Goal: Check status: Check status

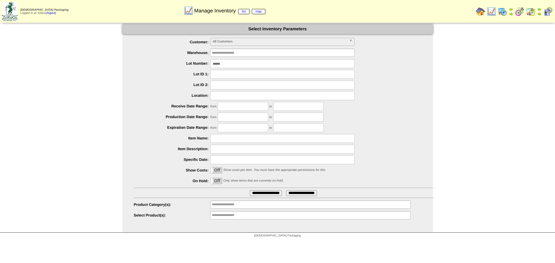
drag, startPoint x: 249, startPoint y: 66, endPoint x: 193, endPoint y: 66, distance: 56.1
click at [193, 66] on div "******" at bounding box center [283, 63] width 299 height 9
type input "*******"
click at [250, 191] on input "**********" at bounding box center [266, 194] width 32 height 6
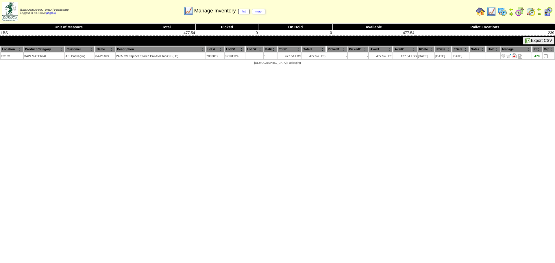
click at [492, 9] on img at bounding box center [491, 11] width 9 height 9
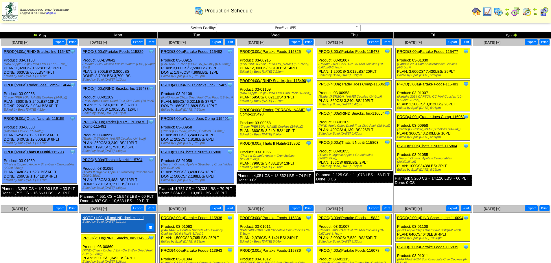
scroll to position [116, 0]
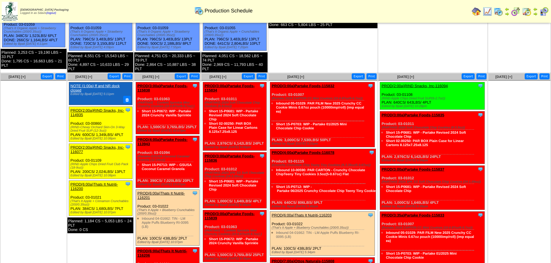
scroll to position [160, 0]
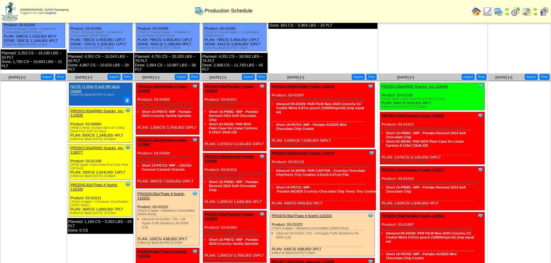
click at [176, 88] on link "PROD(3:00a)Partake Foods-115838" at bounding box center [162, 88] width 50 height 9
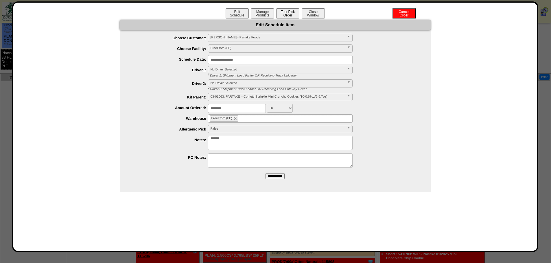
click at [286, 10] on button "Test Pick Order" at bounding box center [287, 13] width 23 height 10
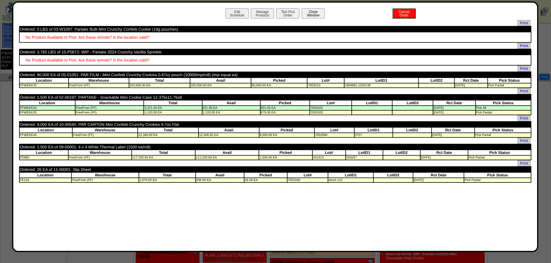
click at [319, 12] on button "Close Window" at bounding box center [313, 13] width 23 height 10
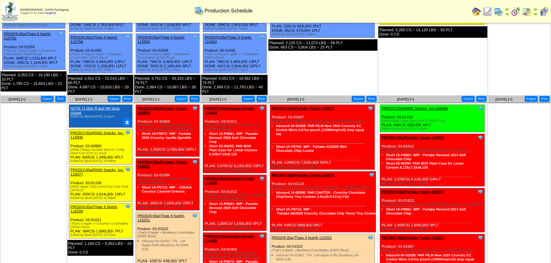
scroll to position [145, 0]
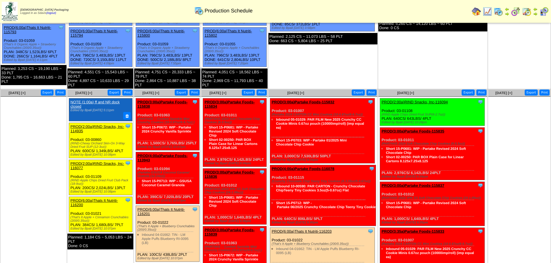
click at [315, 102] on link "PROD(3:00a)Partake Foods-115832" at bounding box center [303, 102] width 63 height 4
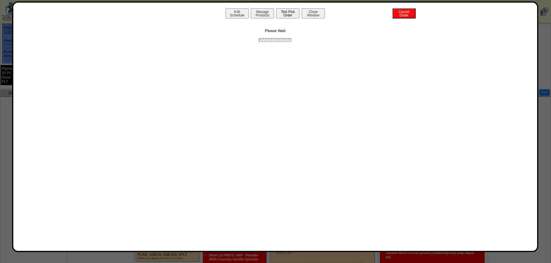
click at [287, 14] on button "Test Pick Order" at bounding box center [287, 13] width 23 height 10
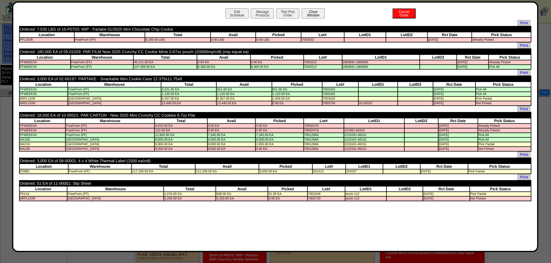
click at [311, 14] on button "Close Window" at bounding box center [313, 13] width 23 height 10
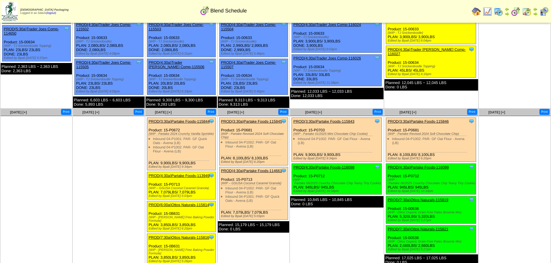
scroll to position [87, 0]
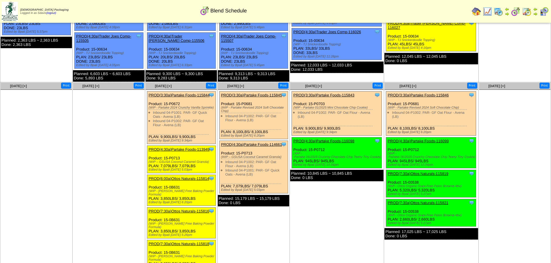
click at [191, 95] on link "PROD(3:30a)Partake Foods-115844" at bounding box center [179, 95] width 61 height 4
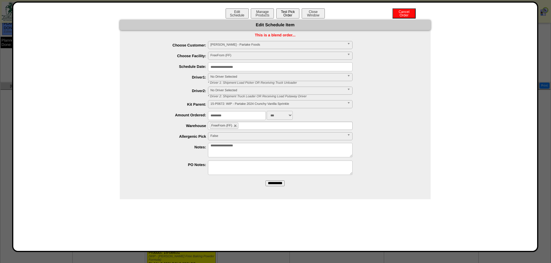
click at [287, 12] on button "Test Pick Order" at bounding box center [287, 13] width 23 height 10
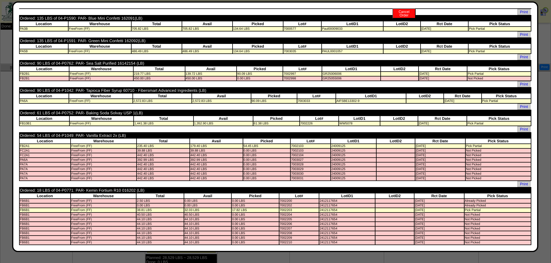
scroll to position [117, 0]
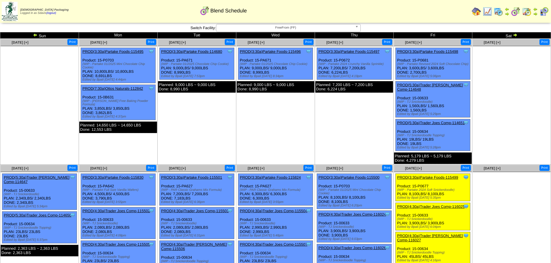
click at [358, 176] on link "PROD(3:30a)Partake Foods-115500" at bounding box center [348, 178] width 61 height 4
click at [514, 34] on img at bounding box center [515, 35] width 5 height 5
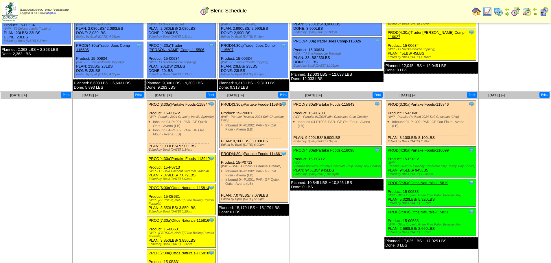
scroll to position [87, 0]
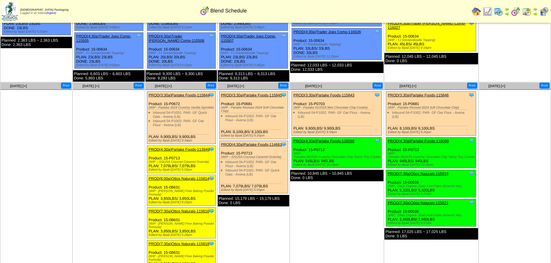
click at [259, 96] on link "PROD(3:30a)Partake Foods-115845" at bounding box center [251, 95] width 61 height 4
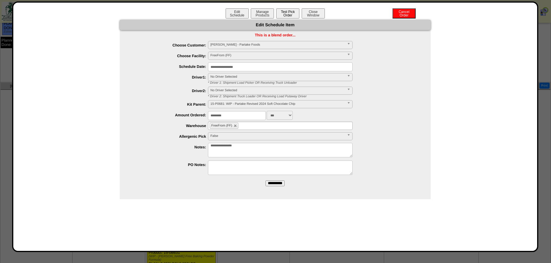
click at [290, 12] on button "Test Pick Order" at bounding box center [287, 13] width 23 height 10
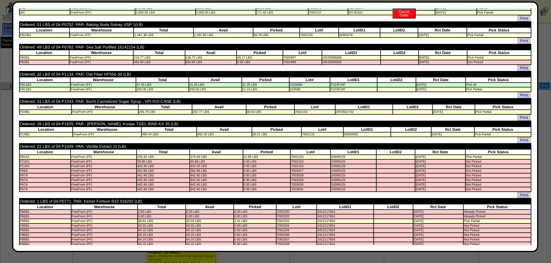
scroll to position [416, 0]
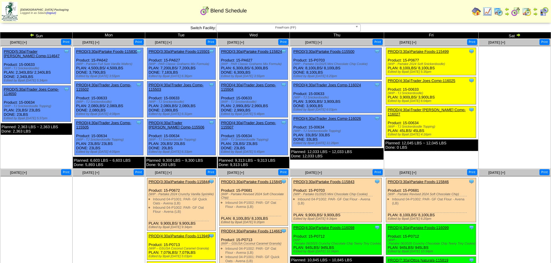
click at [338, 182] on link "PROD(3:30a)Partake Foods-115843" at bounding box center [323, 182] width 61 height 4
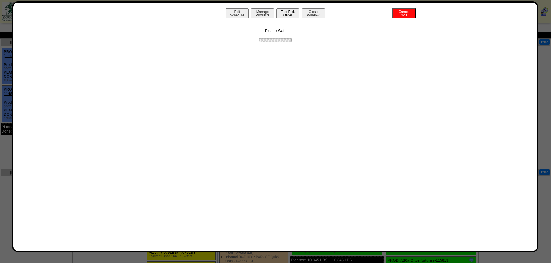
click at [285, 15] on button "Test Pick Order" at bounding box center [287, 13] width 23 height 10
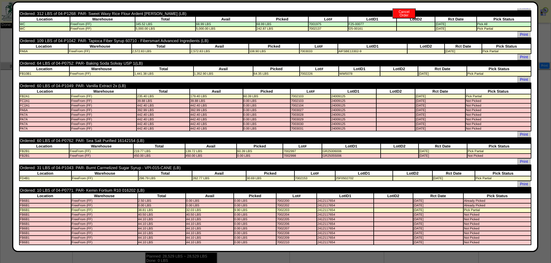
scroll to position [116, 0]
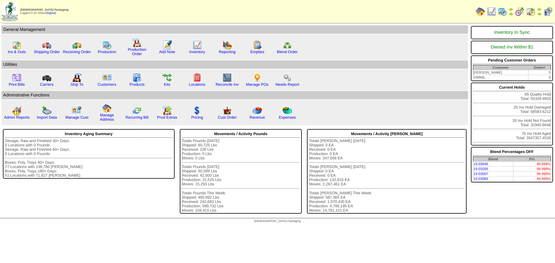
click at [510, 11] on img at bounding box center [511, 9] width 5 height 5
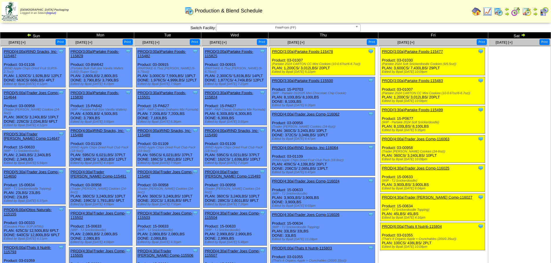
click at [516, 12] on img at bounding box center [515, 11] width 9 height 9
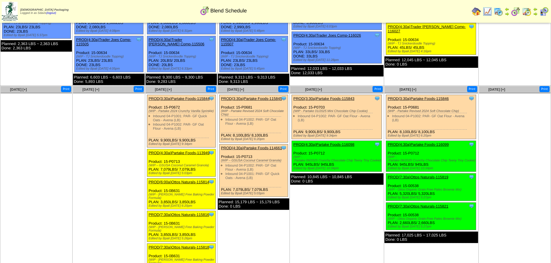
scroll to position [87, 0]
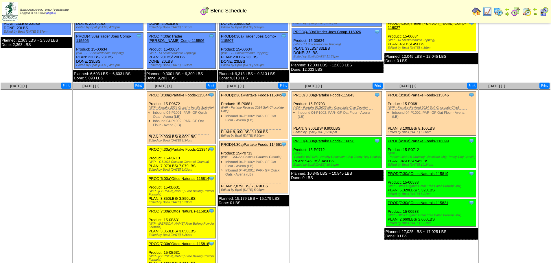
click at [429, 95] on link "PROD(3:30a)Partake Foods-115846" at bounding box center [418, 95] width 61 height 4
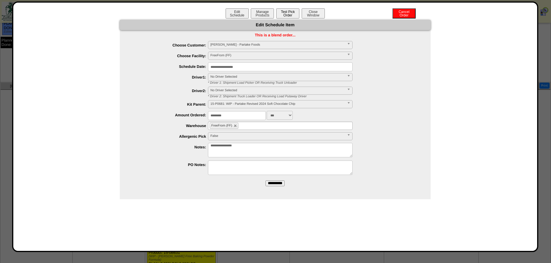
click at [288, 14] on button "Test Pick Order" at bounding box center [287, 13] width 23 height 10
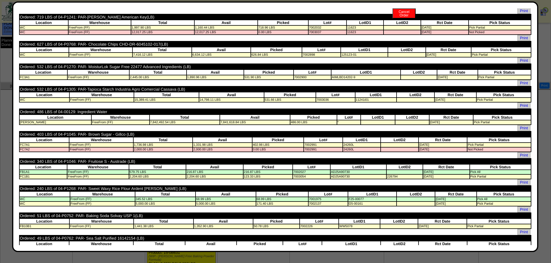
scroll to position [98, 0]
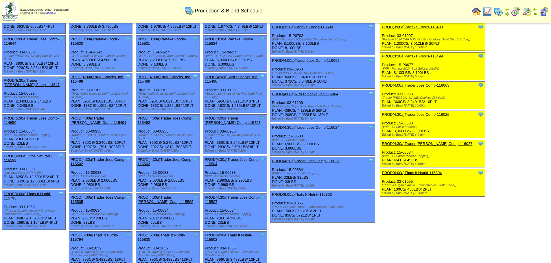
scroll to position [57, 0]
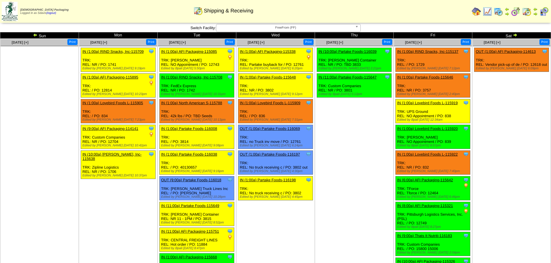
click at [516, 11] on img at bounding box center [515, 11] width 9 height 9
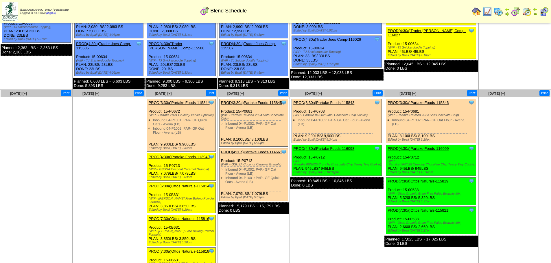
scroll to position [87, 0]
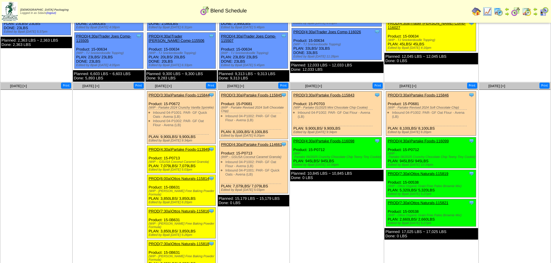
click at [336, 142] on link "PROD(4:30a)Partake Foods-116098" at bounding box center [323, 141] width 61 height 4
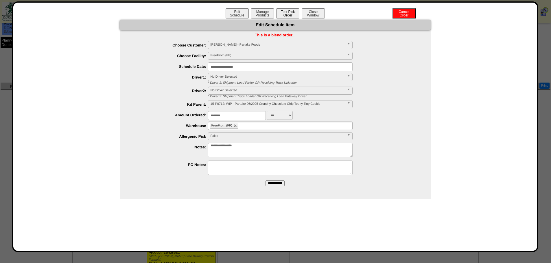
click at [292, 14] on button "Test Pick Order" at bounding box center [287, 13] width 23 height 10
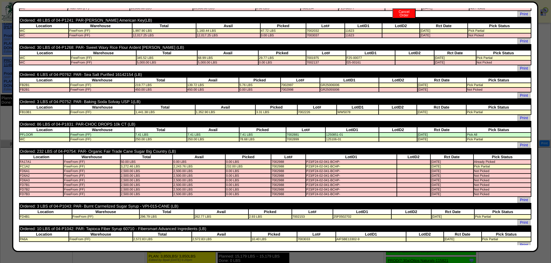
scroll to position [145, 0]
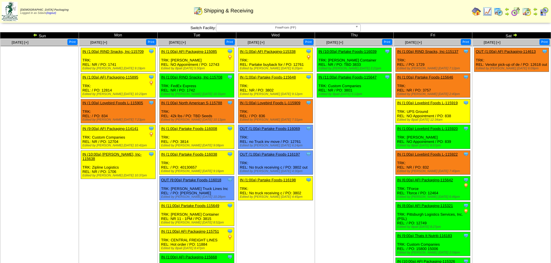
click at [514, 12] on img at bounding box center [515, 11] width 9 height 9
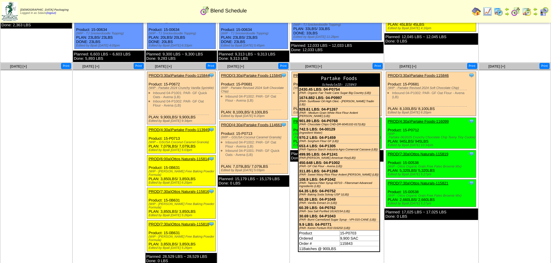
scroll to position [116, 0]
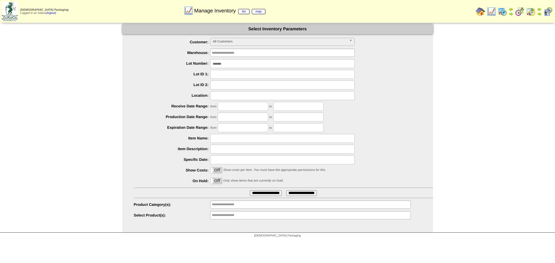
click at [242, 61] on input "*******" at bounding box center [282, 63] width 145 height 9
type input "*******"
click at [250, 191] on input "**********" at bounding box center [266, 194] width 32 height 6
